Goal: Navigation & Orientation: Understand site structure

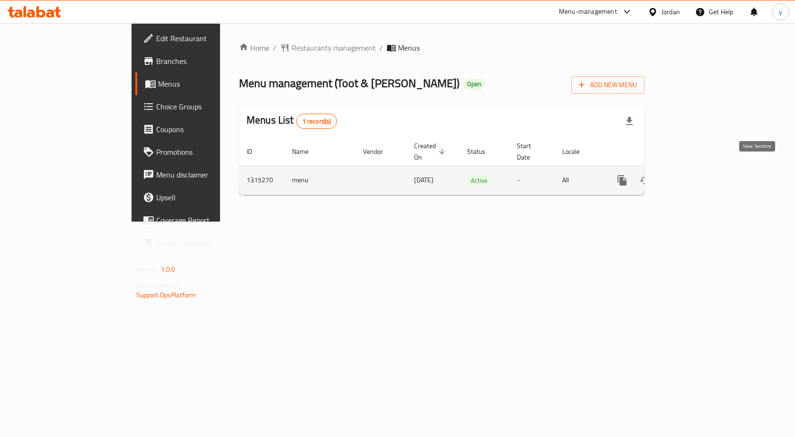
click at [701, 169] on link "enhanced table" at bounding box center [690, 180] width 23 height 23
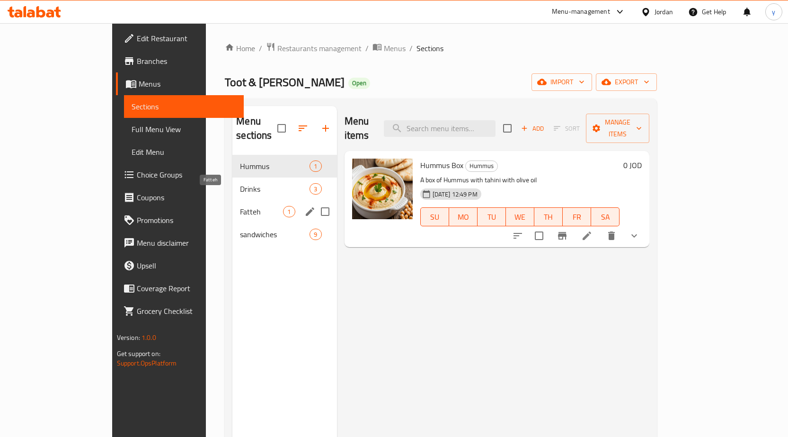
click at [240, 206] on span "Fatteh" at bounding box center [261, 211] width 43 height 11
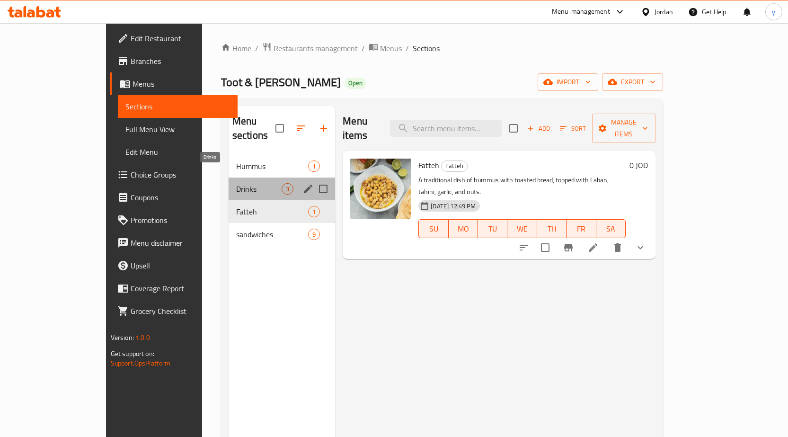
click at [236, 183] on span "Drinks" at bounding box center [258, 188] width 45 height 11
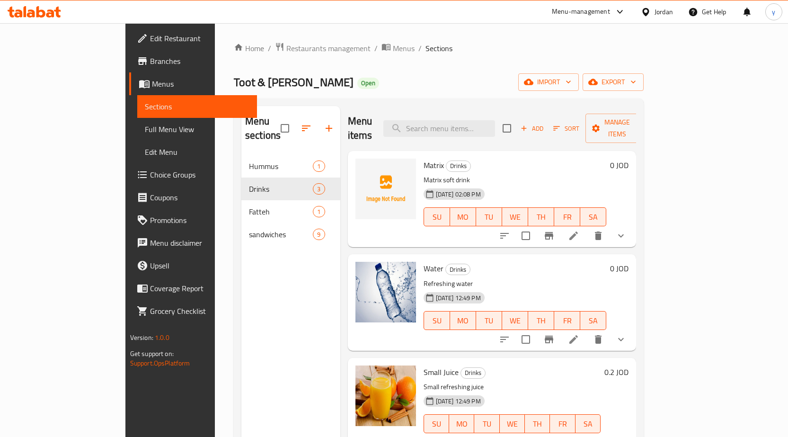
click at [245, 126] on h2 "Menu sections" at bounding box center [262, 128] width 35 height 28
click at [249, 160] on span "Hummus" at bounding box center [281, 165] width 64 height 11
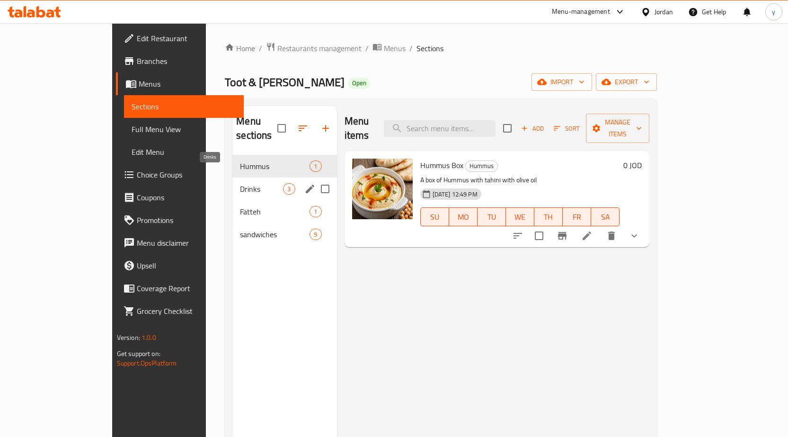
click at [240, 183] on span "Drinks" at bounding box center [261, 188] width 43 height 11
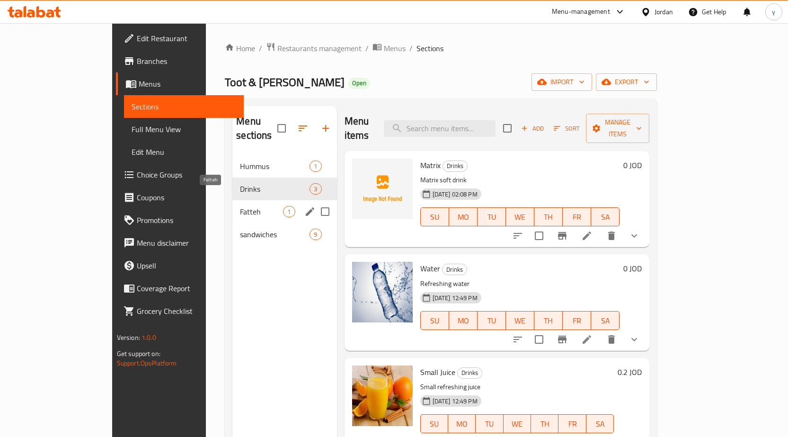
click at [240, 206] on span "Fatteh" at bounding box center [261, 211] width 43 height 11
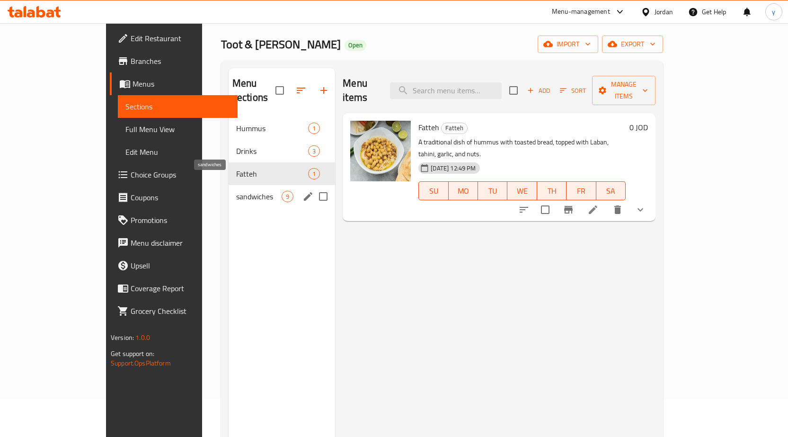
click at [236, 191] on span "sandwiches" at bounding box center [258, 196] width 45 height 11
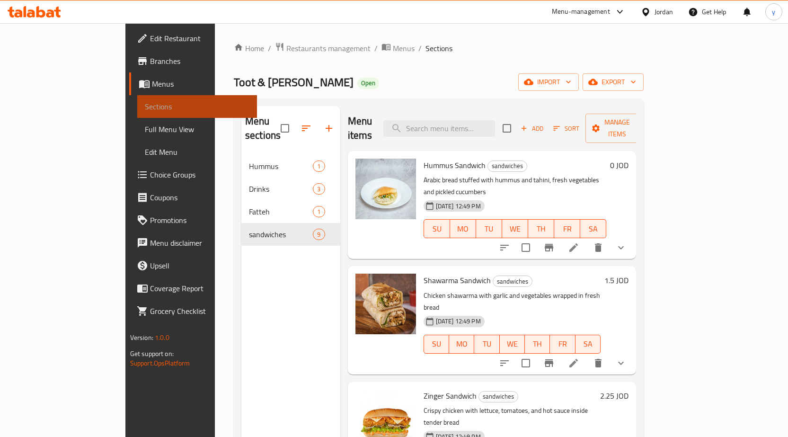
click at [145, 105] on span "Sections" at bounding box center [197, 106] width 105 height 11
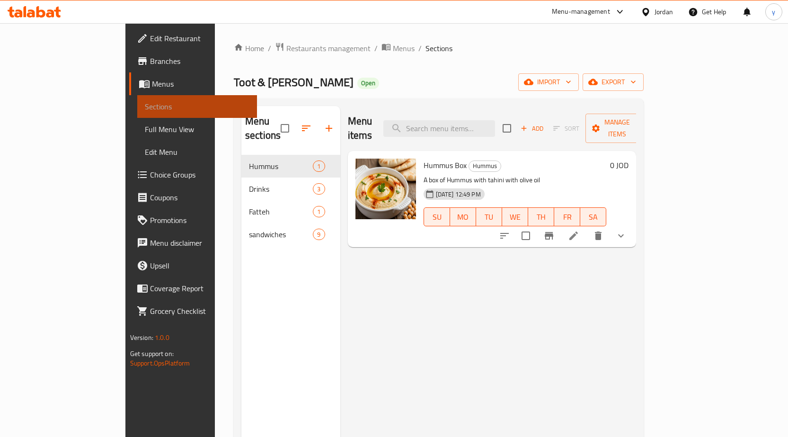
click at [145, 105] on span "Sections" at bounding box center [197, 106] width 105 height 11
click at [152, 88] on span "Menus" at bounding box center [200, 83] width 97 height 11
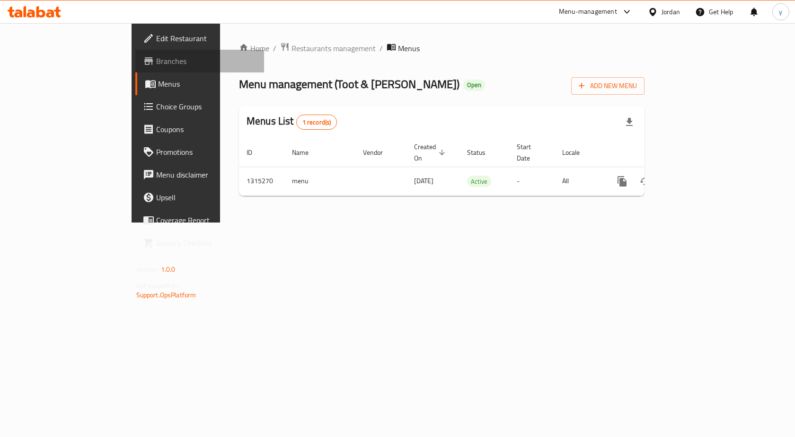
click at [156, 57] on span "Branches" at bounding box center [206, 60] width 101 height 11
